Goal: Check status

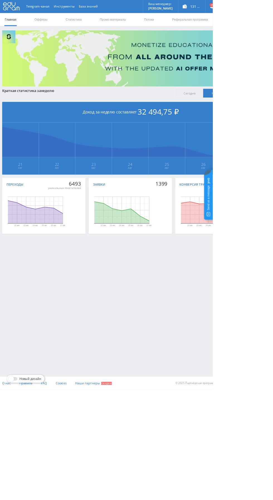
click at [97, 25] on link "Статистика" at bounding box center [95, 25] width 22 height 17
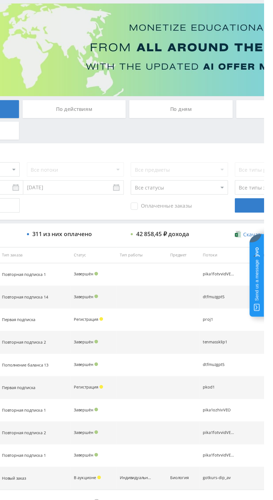
click at [211, 78] on div "По дням" at bounding box center [209, 121] width 80 height 14
click at [0, 0] on input "По дням" at bounding box center [0, 0] width 0 height 0
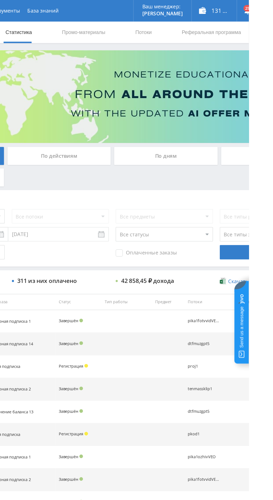
click at [215, 124] on div "По дням" at bounding box center [209, 121] width 80 height 14
click at [0, 0] on input "По дням" at bounding box center [0, 0] width 0 height 0
